Goal: Task Accomplishment & Management: Complete application form

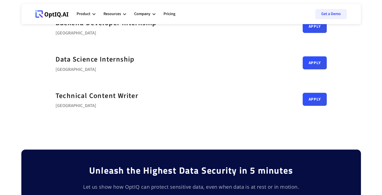
scroll to position [251, 0]
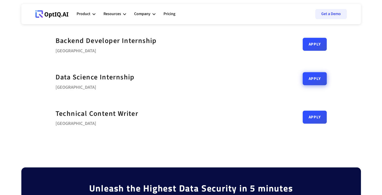
click at [309, 79] on link "Apply" at bounding box center [315, 78] width 24 height 13
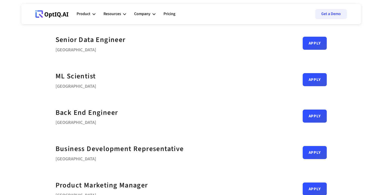
scroll to position [65, 0]
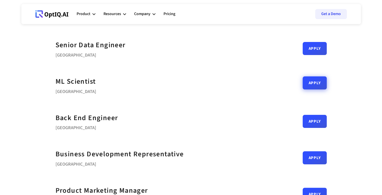
click at [316, 87] on link "Apply" at bounding box center [315, 82] width 24 height 13
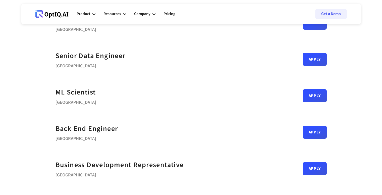
scroll to position [54, 0]
click at [320, 100] on div "Apply" at bounding box center [315, 95] width 24 height 13
click at [315, 97] on link "Apply" at bounding box center [315, 93] width 24 height 13
click at [172, 18] on link "Pricing" at bounding box center [169, 14] width 12 height 15
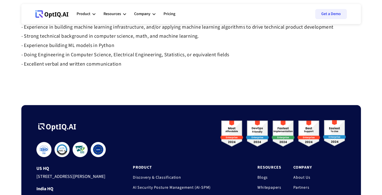
scroll to position [183, 0]
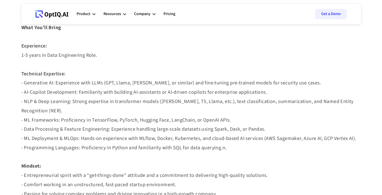
scroll to position [235, 0]
click at [128, 110] on strong "- Generative AI: Experience with LLMs (GPT, Llama, Claude, or similar) and fine…" at bounding box center [188, 115] width 335 height 72
copy strong "PyTorch"
